Goal: Task Accomplishment & Management: Use online tool/utility

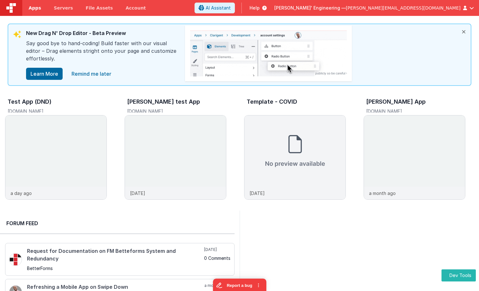
click at [28, 6] on link "Apps" at bounding box center [34, 8] width 25 height 16
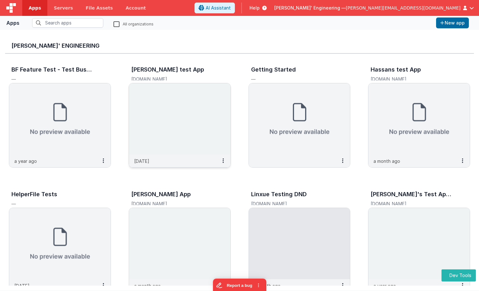
click at [187, 130] on img at bounding box center [179, 118] width 101 height 71
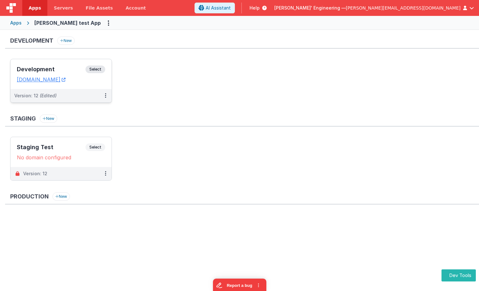
click at [67, 66] on div "Development Select" at bounding box center [61, 70] width 88 height 11
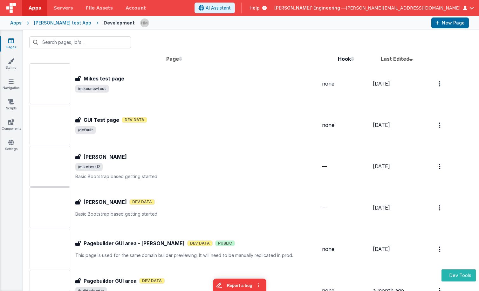
click at [169, 128] on span "/default" at bounding box center [198, 130] width 246 height 8
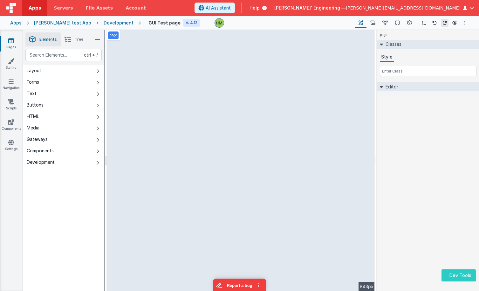
click at [451, 273] on button "Dev Tools" at bounding box center [458, 275] width 34 height 12
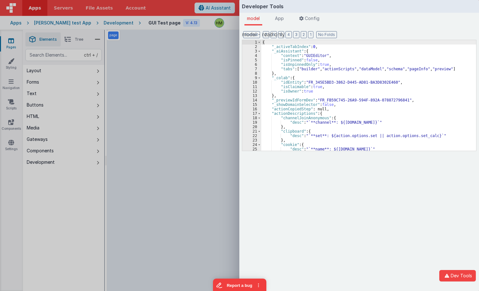
click at [319, 111] on div "{ "_activeTabIndex" : 0 , "_aiAssistant" : { "context" : "GUIEditor" , "isPinne…" at bounding box center [368, 99] width 215 height 119
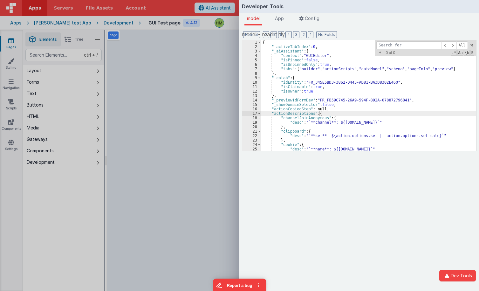
type input "canUseGui"
click at [66, 237] on div "Developer Tools model App Params Log (1) Misc Windows Config model - read only …" at bounding box center [239, 145] width 479 height 291
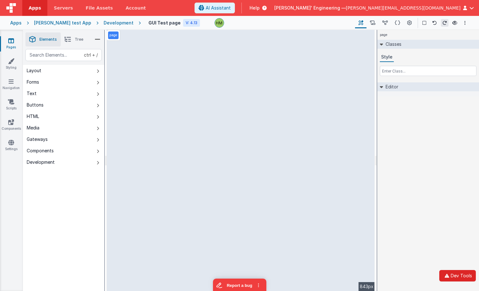
click at [462, 273] on button "Dev Tools" at bounding box center [457, 275] width 37 height 11
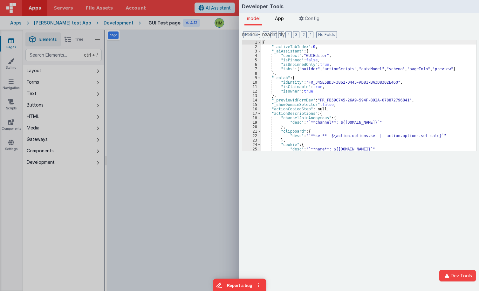
click at [279, 20] on span "App" at bounding box center [279, 18] width 9 height 5
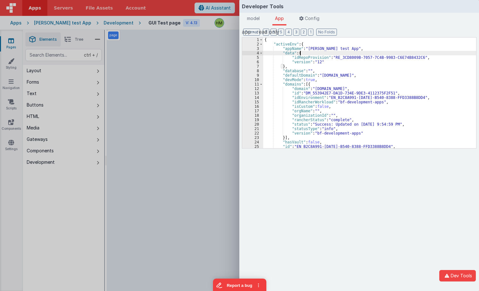
click at [312, 55] on div "{ "activeEnv" : { "appName" : "[PERSON_NAME] test App" , "data" : { "idRepoProv…" at bounding box center [369, 96] width 213 height 119
type input "canUseGui"
click at [71, 209] on div "Developer Tools model App Params Log (2) Misc Windows Config model - read only …" at bounding box center [239, 145] width 479 height 291
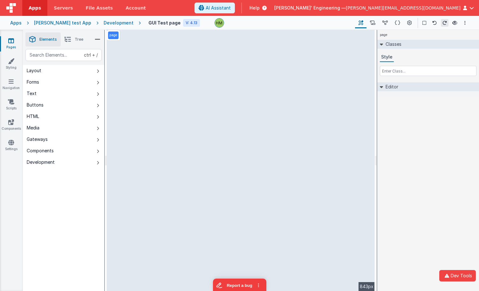
click at [18, 23] on div "Apps" at bounding box center [15, 23] width 11 height 6
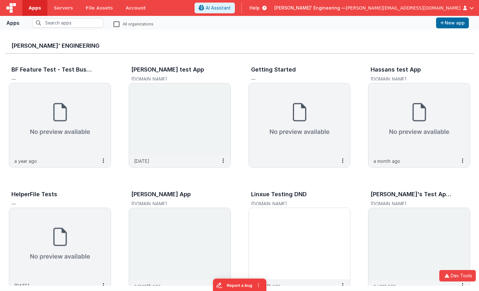
click at [401, 13] on header "Apps Servers File Assets Account Some FUTURE Slot AI Assistant Help [PERSON_NAM…" at bounding box center [239, 8] width 479 height 16
click at [346, 9] on span "[PERSON_NAME]' Engineering —" at bounding box center [309, 8] width 71 height 6
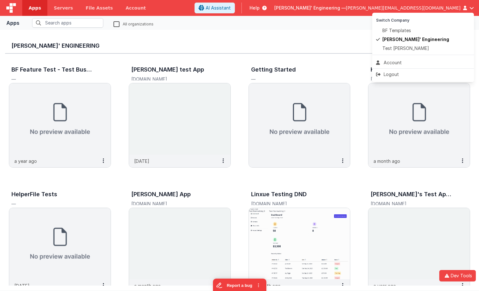
drag, startPoint x: 262, startPoint y: 38, endPoint x: 212, endPoint y: 34, distance: 50.3
click at [262, 38] on button at bounding box center [239, 145] width 479 height 291
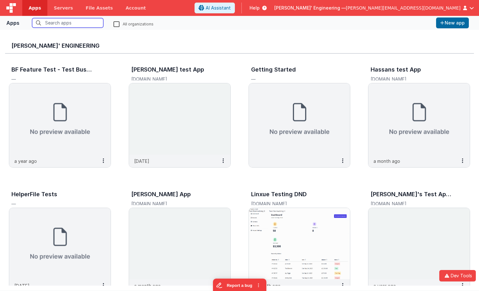
click at [77, 24] on input "text" at bounding box center [67, 23] width 71 height 10
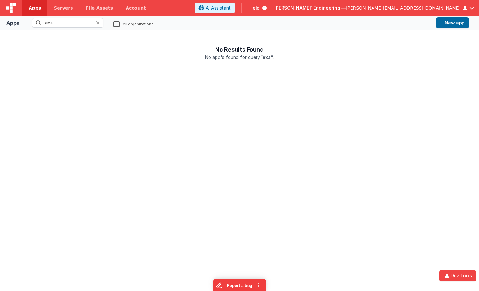
click at [114, 23] on fieldset "exa All organizations" at bounding box center [227, 23] width 411 height 10
click at [115, 24] on label "All organizations" at bounding box center [133, 24] width 40 height 5
click at [0, 0] on input "All organizations" at bounding box center [0, 0] width 0 height 0
click at [78, 25] on input "exa" at bounding box center [67, 23] width 71 height 10
type input "e"
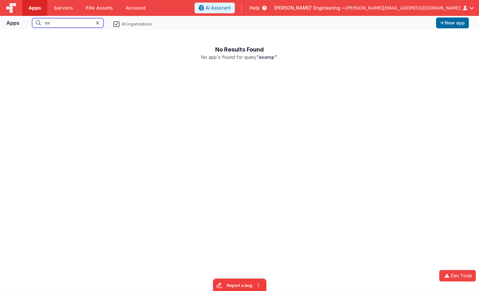
type input "e"
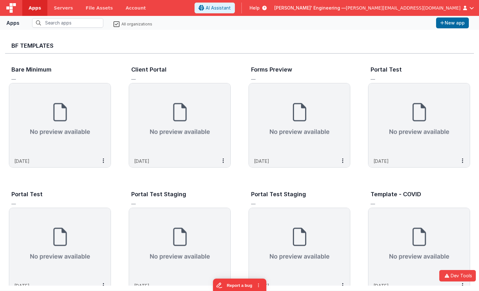
click at [116, 24] on label "All organizations" at bounding box center [132, 24] width 39 height 5
click at [0, 0] on input "All organizations" at bounding box center [0, 0] width 0 height 0
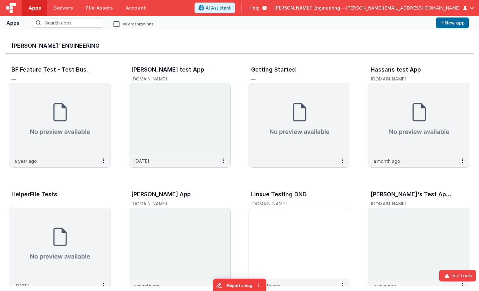
click at [346, 7] on span "[PERSON_NAME]' Engineering —" at bounding box center [309, 8] width 71 height 6
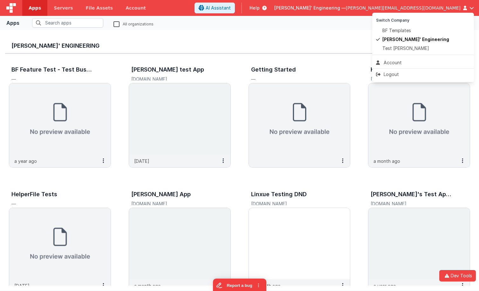
click at [393, 7] on button at bounding box center [239, 145] width 479 height 291
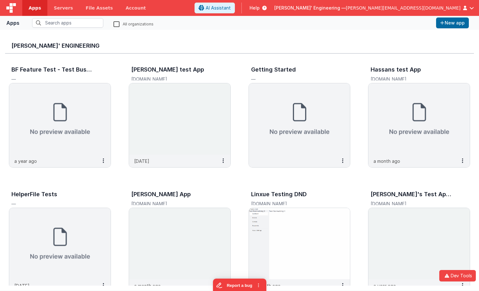
click at [346, 7] on span "[PERSON_NAME]' Engineering —" at bounding box center [309, 8] width 71 height 6
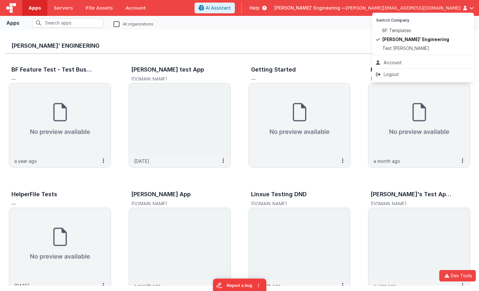
click at [304, 33] on button at bounding box center [239, 145] width 479 height 291
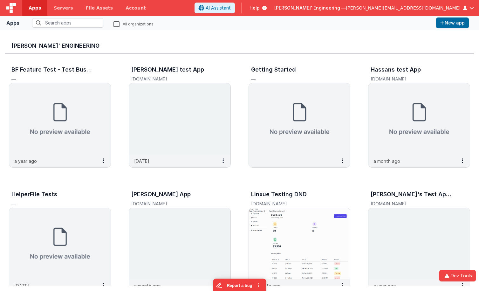
click at [28, 10] on link "Apps" at bounding box center [34, 8] width 25 height 16
click at [117, 24] on label "All organizations" at bounding box center [133, 24] width 40 height 5
click at [119, 24] on label "All organizations" at bounding box center [133, 24] width 40 height 5
click at [0, 0] on input "All organizations" at bounding box center [0, 0] width 0 height 0
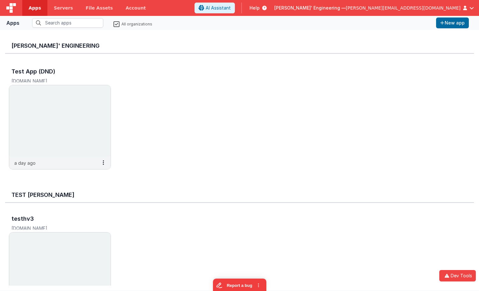
scroll to position [813, 0]
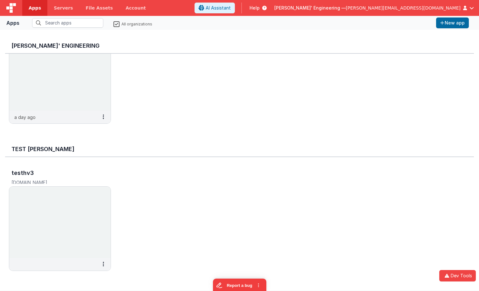
click at [259, 8] on span "Help" at bounding box center [254, 8] width 10 height 6
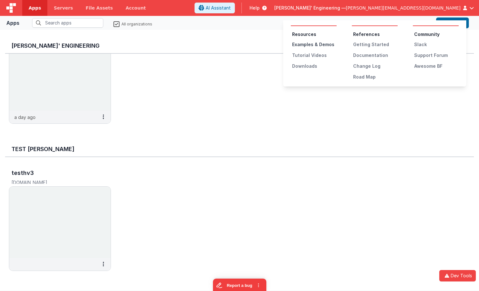
click at [318, 43] on div "Examples & Demos" at bounding box center [314, 44] width 44 height 6
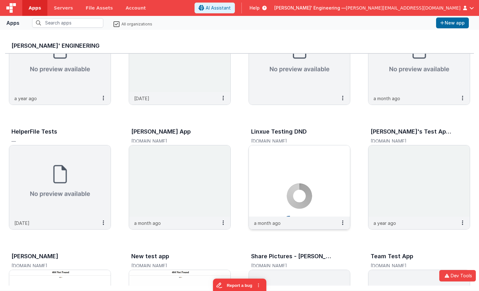
scroll to position [432, 0]
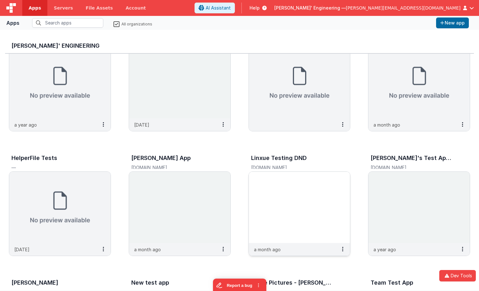
click at [289, 180] on img at bounding box center [299, 207] width 101 height 71
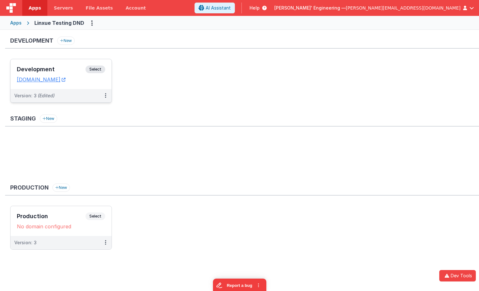
click at [58, 68] on h3 "Development" at bounding box center [51, 69] width 69 height 6
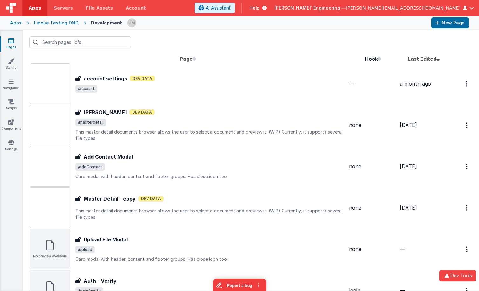
click at [209, 86] on span "/account" at bounding box center [211, 89] width 273 height 8
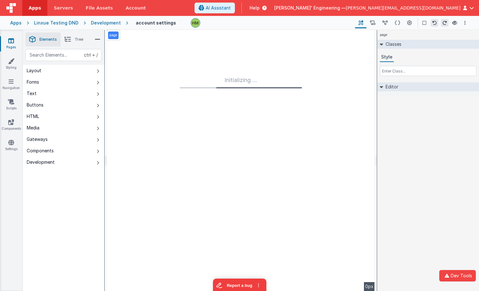
type input "FR_38CC18BB-DD22-204A-A80D-F30D4A5330C5"
checkbox input "false"
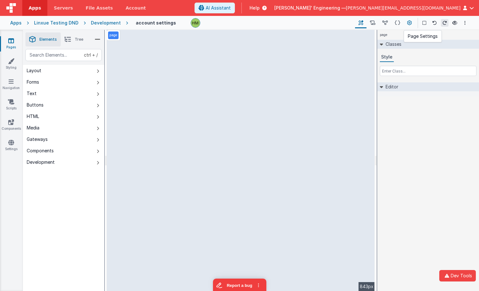
click at [410, 24] on icon at bounding box center [409, 23] width 5 height 7
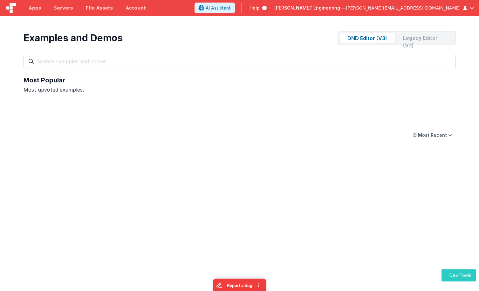
click at [459, 276] on button "Dev Tools" at bounding box center [458, 275] width 34 height 12
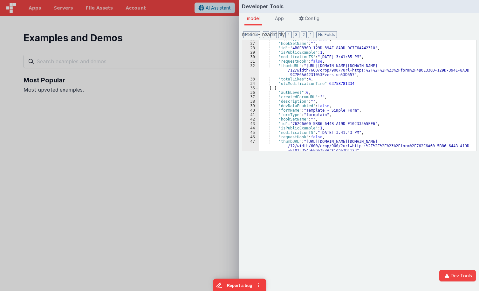
scroll to position [114, 0]
drag, startPoint x: 350, startPoint y: 109, endPoint x: 306, endPoint y: 110, distance: 44.5
click at [306, 110] on div ""formType" : "formplain" , "hookSetName" : "" , "id" : "4B0E330D-129D-394E-8ADD…" at bounding box center [367, 101] width 217 height 128
click at [306, 110] on div ""formType" : "formplain" , "hookSetName" : "" , "id" : "4B0E330D-129D-394E-8ADD…" at bounding box center [367, 95] width 217 height 111
drag, startPoint x: 305, startPoint y: 110, endPoint x: 350, endPoint y: 112, distance: 45.5
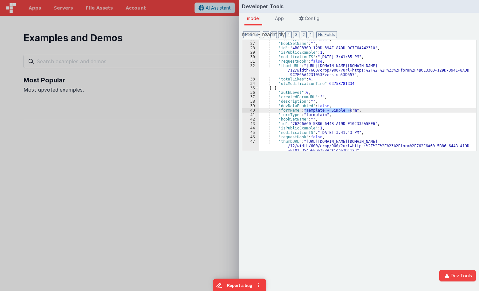
click at [350, 112] on div ""formType" : "formplain" , "hookSetName" : "" , "id" : "4B0E330D-129D-394E-8ADD…" at bounding box center [367, 101] width 217 height 128
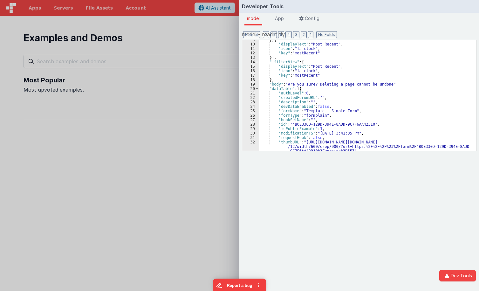
scroll to position [0, 0]
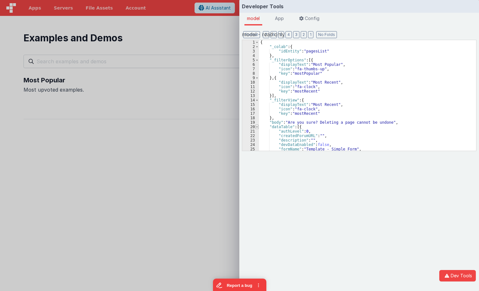
click at [256, 126] on div "20" at bounding box center [250, 127] width 17 height 4
click at [256, 126] on span at bounding box center [256, 127] width 3 height 4
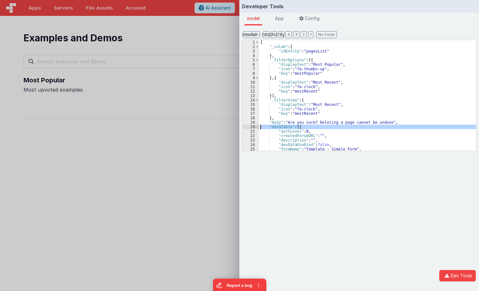
click at [257, 126] on span at bounding box center [256, 127] width 3 height 4
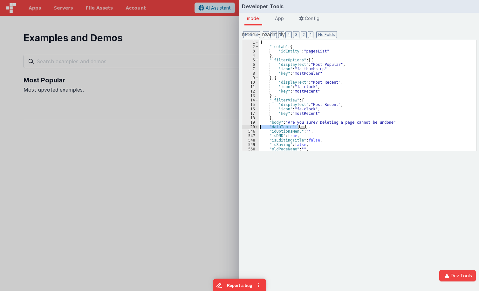
scroll to position [32, 0]
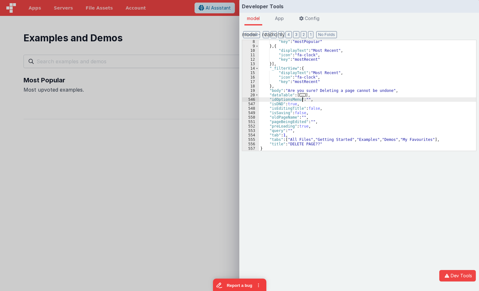
click at [302, 98] on div ""key" : "mostPopular" } , { "displayText" : "Most Recent" , "icon" : "fa-clock"…" at bounding box center [367, 98] width 217 height 119
click at [302, 95] on span "..." at bounding box center [302, 94] width 6 height 3
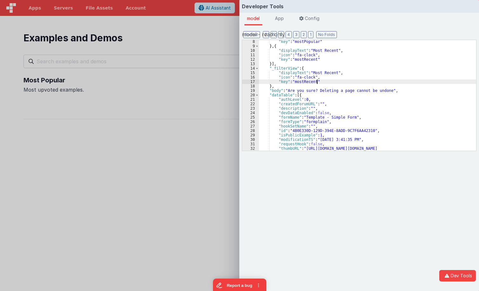
drag, startPoint x: 361, startPoint y: 116, endPoint x: 353, endPoint y: 211, distance: 95.0
drag, startPoint x: 351, startPoint y: 137, endPoint x: 400, endPoint y: 106, distance: 57.8
drag, startPoint x: 410, startPoint y: 83, endPoint x: 406, endPoint y: 161, distance: 78.2
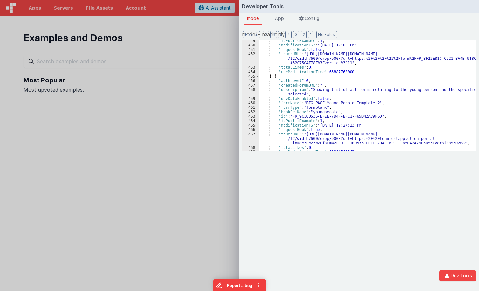
scroll to position [2252, 0]
click at [181, 94] on div "Developer Tools model App Params Log (1) Misc Windows Config model - read only …" at bounding box center [239, 145] width 479 height 291
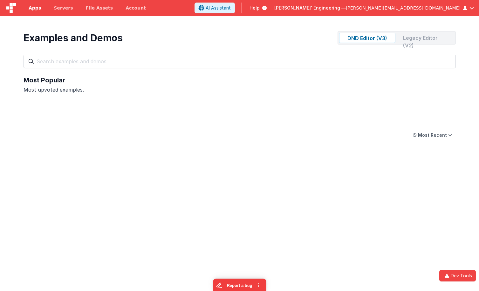
click at [36, 11] on link "Apps" at bounding box center [34, 8] width 25 height 16
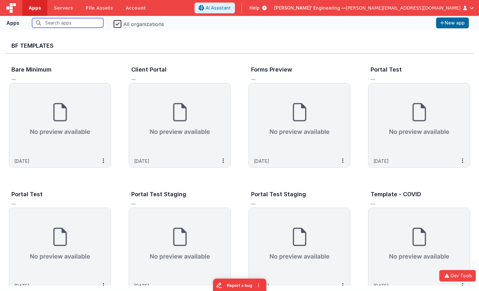
click at [70, 24] on input "text" at bounding box center [67, 23] width 71 height 10
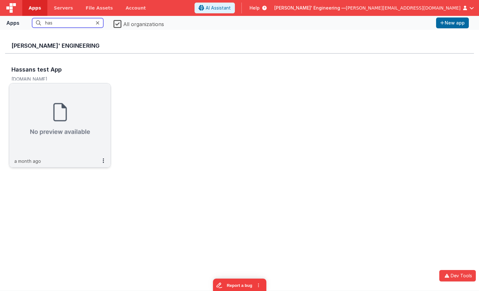
type input "has"
click at [80, 96] on img at bounding box center [59, 118] width 101 height 71
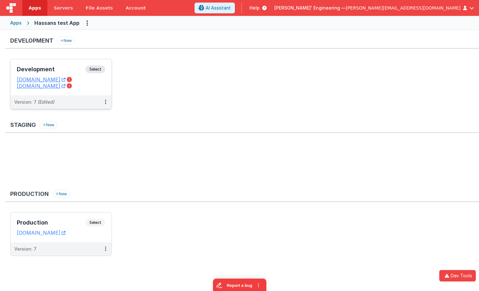
click at [52, 63] on div "Development Select URLs hassansdevtest.fmbetterforms.com testhassandomaindev.cl…" at bounding box center [60, 77] width 101 height 36
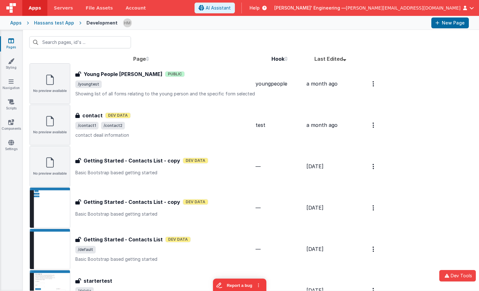
click at [172, 122] on span "/contact1 /contact2" at bounding box center [164, 126] width 179 height 8
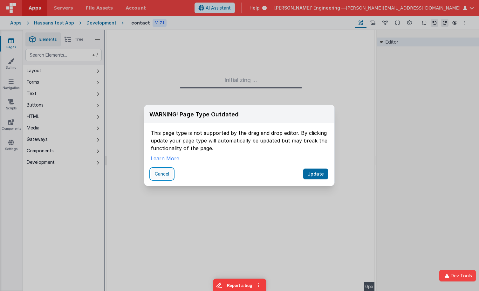
drag, startPoint x: 164, startPoint y: 175, endPoint x: 168, endPoint y: 173, distance: 4.5
click at [164, 175] on button "Cancel" at bounding box center [162, 173] width 23 height 11
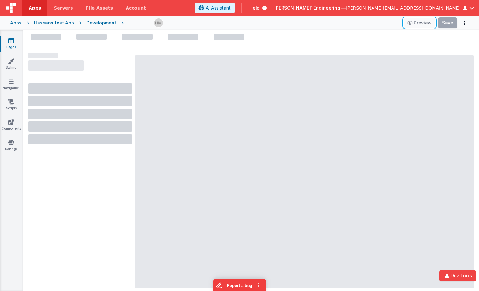
click at [411, 23] on icon at bounding box center [410, 23] width 6 height 4
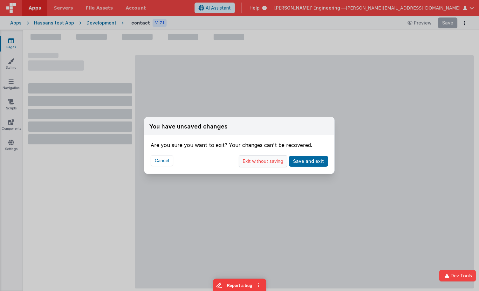
click at [272, 162] on button "Exit without saving" at bounding box center [263, 161] width 49 height 12
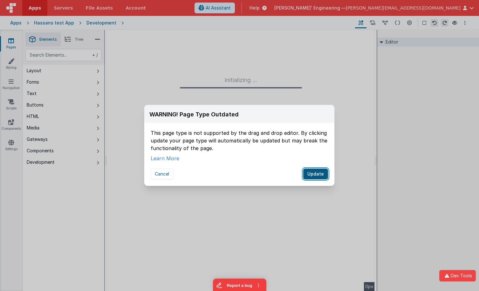
click at [316, 176] on button "Update" at bounding box center [315, 173] width 25 height 11
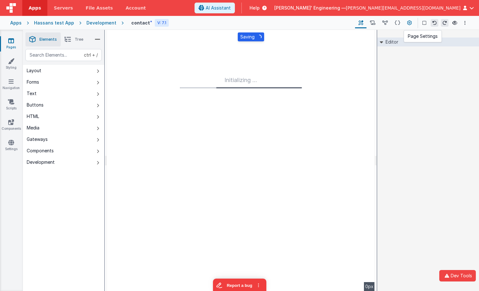
click at [410, 23] on icon at bounding box center [409, 23] width 5 height 7
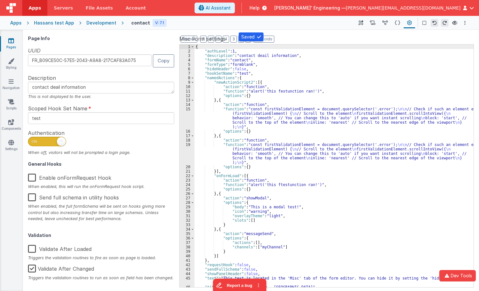
click at [16, 40] on link "Pages" at bounding box center [11, 43] width 23 height 13
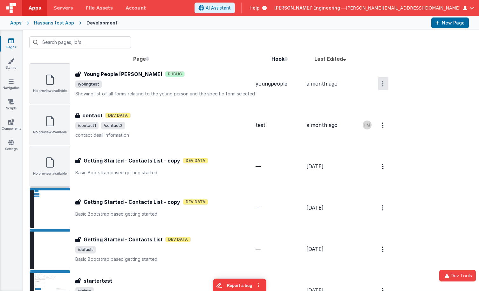
click at [378, 85] on button "Options" at bounding box center [383, 83] width 10 height 13
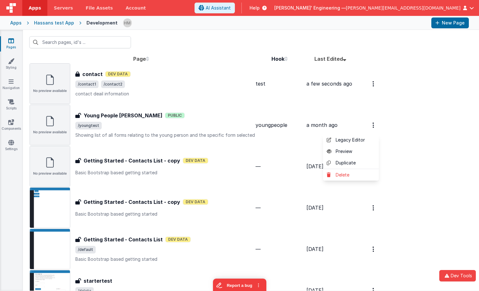
drag, startPoint x: 412, startPoint y: 92, endPoint x: 394, endPoint y: 103, distance: 20.5
click at [412, 92] on button at bounding box center [239, 145] width 479 height 291
click at [371, 90] on button "Options" at bounding box center [373, 83] width 10 height 13
click at [360, 139] on link "Legacy Editor" at bounding box center [351, 139] width 56 height 11
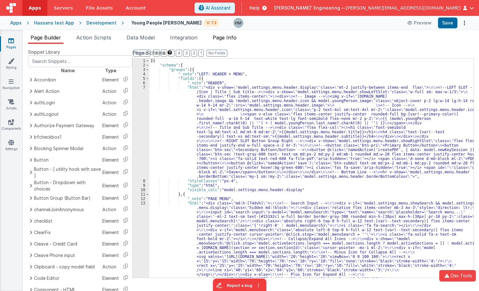
click at [229, 40] on span "Page Info" at bounding box center [224, 37] width 24 height 6
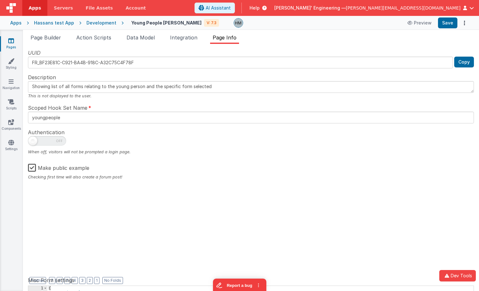
click at [12, 39] on icon at bounding box center [11, 40] width 6 height 6
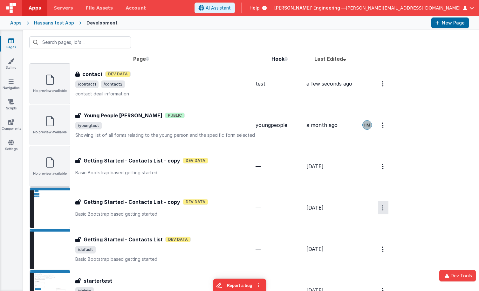
click at [381, 90] on button "Options" at bounding box center [383, 83] width 10 height 13
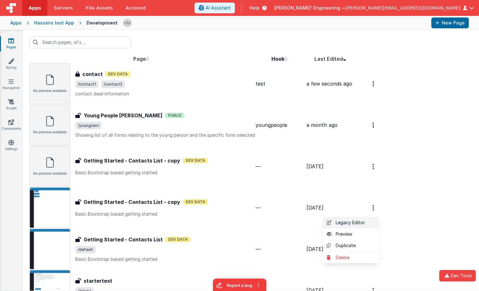
click at [363, 220] on link "Legacy Editor" at bounding box center [351, 222] width 56 height 11
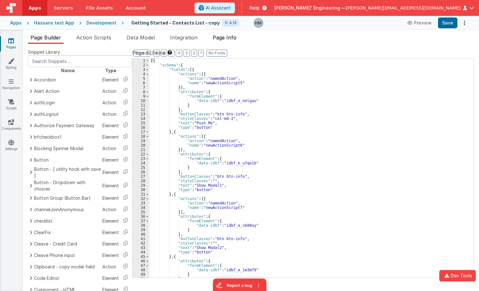
click at [236, 38] on span "Page Info" at bounding box center [224, 37] width 24 height 6
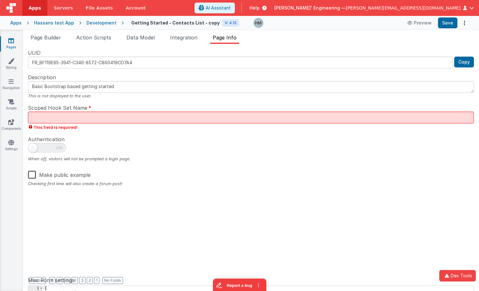
click at [13, 41] on icon at bounding box center [11, 40] width 6 height 6
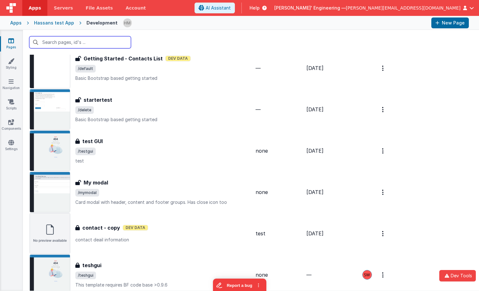
scroll to position [191, 0]
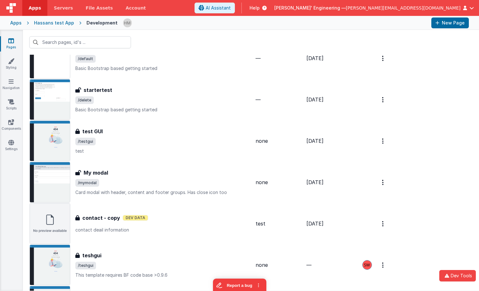
click at [169, 145] on div "test GUI test GUI /testgui test" at bounding box center [164, 140] width 179 height 27
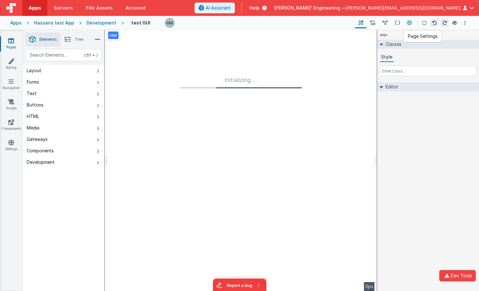
click at [408, 21] on icon at bounding box center [409, 23] width 5 height 7
